Goal: Task Accomplishment & Management: Use online tool/utility

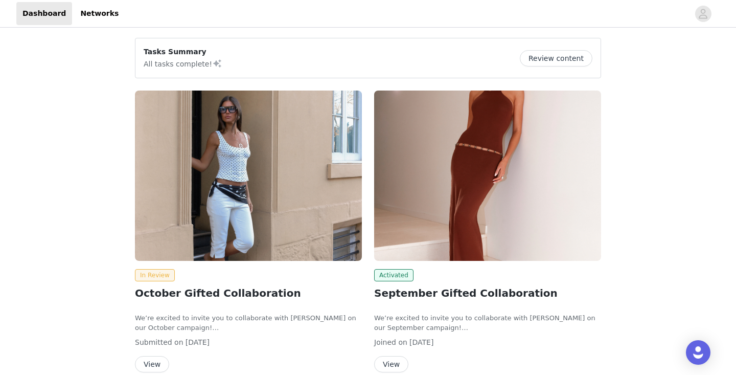
click at [156, 369] on button "View" at bounding box center [152, 364] width 34 height 16
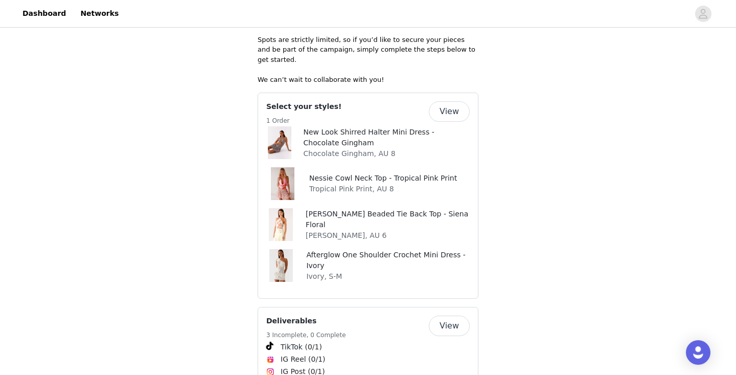
scroll to position [383, 0]
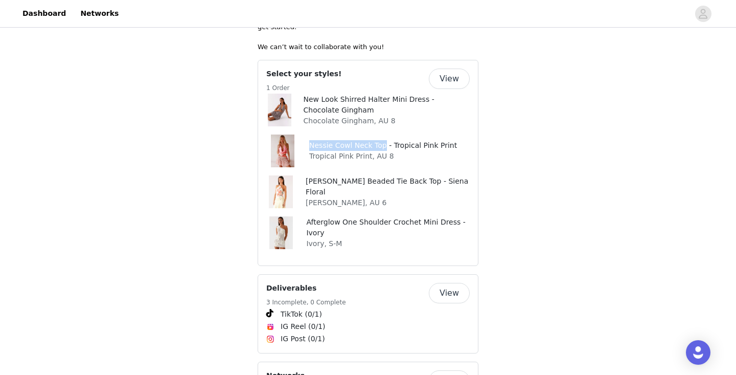
drag, startPoint x: 383, startPoint y: 133, endPoint x: 306, endPoint y: 126, distance: 77.0
click at [306, 134] on div "Nessie Cowl Neck Top - Tropical Pink Print Tropical Pink Print, AU 8" at bounding box center [381, 150] width 152 height 33
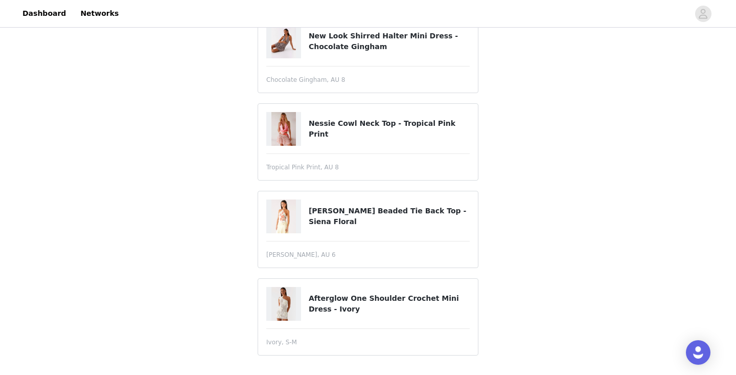
scroll to position [167, 0]
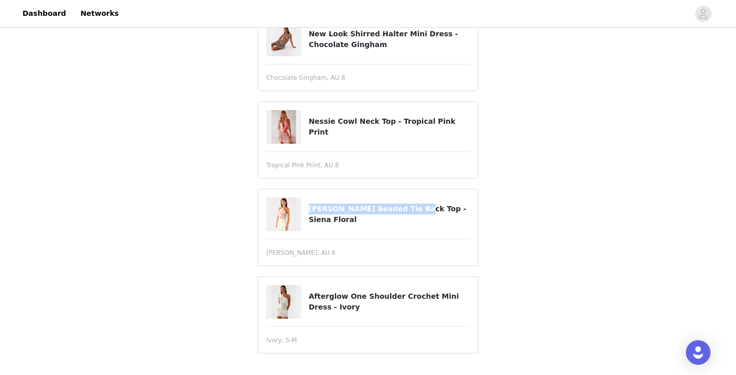
drag, startPoint x: 406, startPoint y: 216, endPoint x: 345, endPoint y: 206, distance: 62.2
click at [345, 206] on div "[PERSON_NAME] Beaded Tie Back Top - Siena Floral" at bounding box center [368, 214] width 204 height 34
copy h4 "[PERSON_NAME] Beaded Tie Back Top"
drag, startPoint x: 387, startPoint y: 125, endPoint x: 316, endPoint y: 118, distance: 71.4
click at [316, 118] on div "Nessie Cowl Neck Top - Tropical Pink Print" at bounding box center [368, 127] width 204 height 34
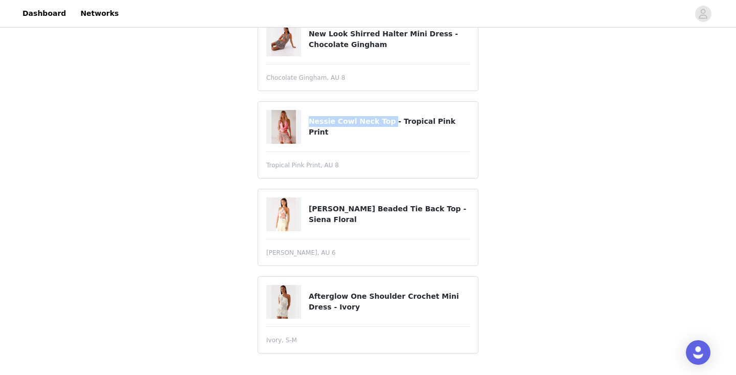
copy h4 "Nessie Cowl Neck Top"
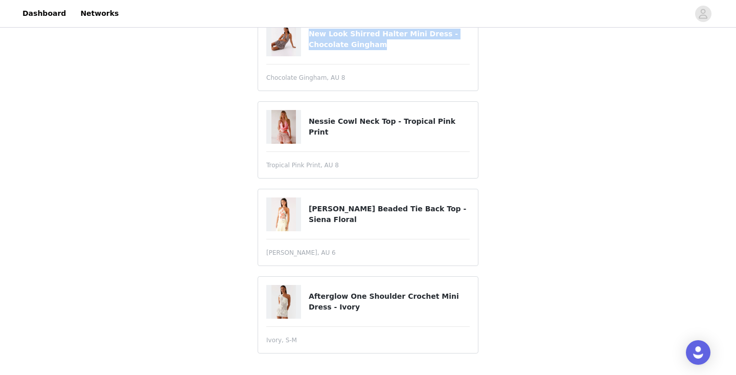
drag, startPoint x: 387, startPoint y: 48, endPoint x: 308, endPoint y: 29, distance: 81.0
click at [308, 29] on div "New Look Shirred Halter Mini Dress - Chocolate Gingham" at bounding box center [368, 40] width 204 height 34
copy div "New Look Shirred Halter Mini Dress - Chocolate Gingham"
click at [504, 63] on div "STEP 1 OF 5 Select your styles! Please note that the sizes are in AU Sizes Adde…" at bounding box center [368, 118] width 736 height 513
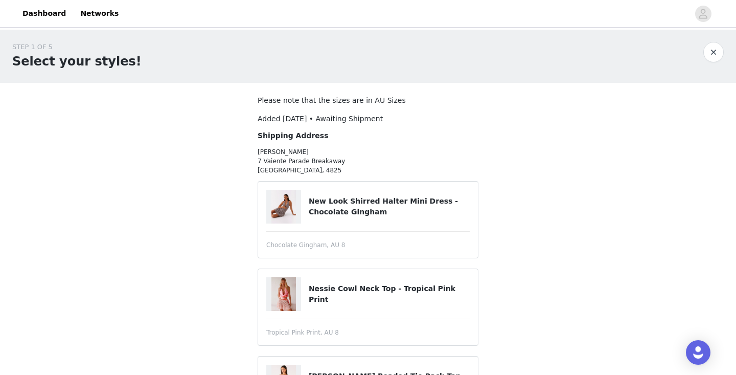
scroll to position [0, 0]
click at [326, 118] on span "Added [DATE] • Awaiting Shipment" at bounding box center [320, 119] width 125 height 8
drag, startPoint x: 388, startPoint y: 209, endPoint x: 301, endPoint y: 196, distance: 87.9
click at [301, 196] on div "New Look Shirred Halter Mini Dress - Chocolate Gingham" at bounding box center [368, 207] width 204 height 34
copy div "New Look Shirred Halter Mini Dress - Chocolate Gingham"
